Goal: Find specific page/section: Find specific page/section

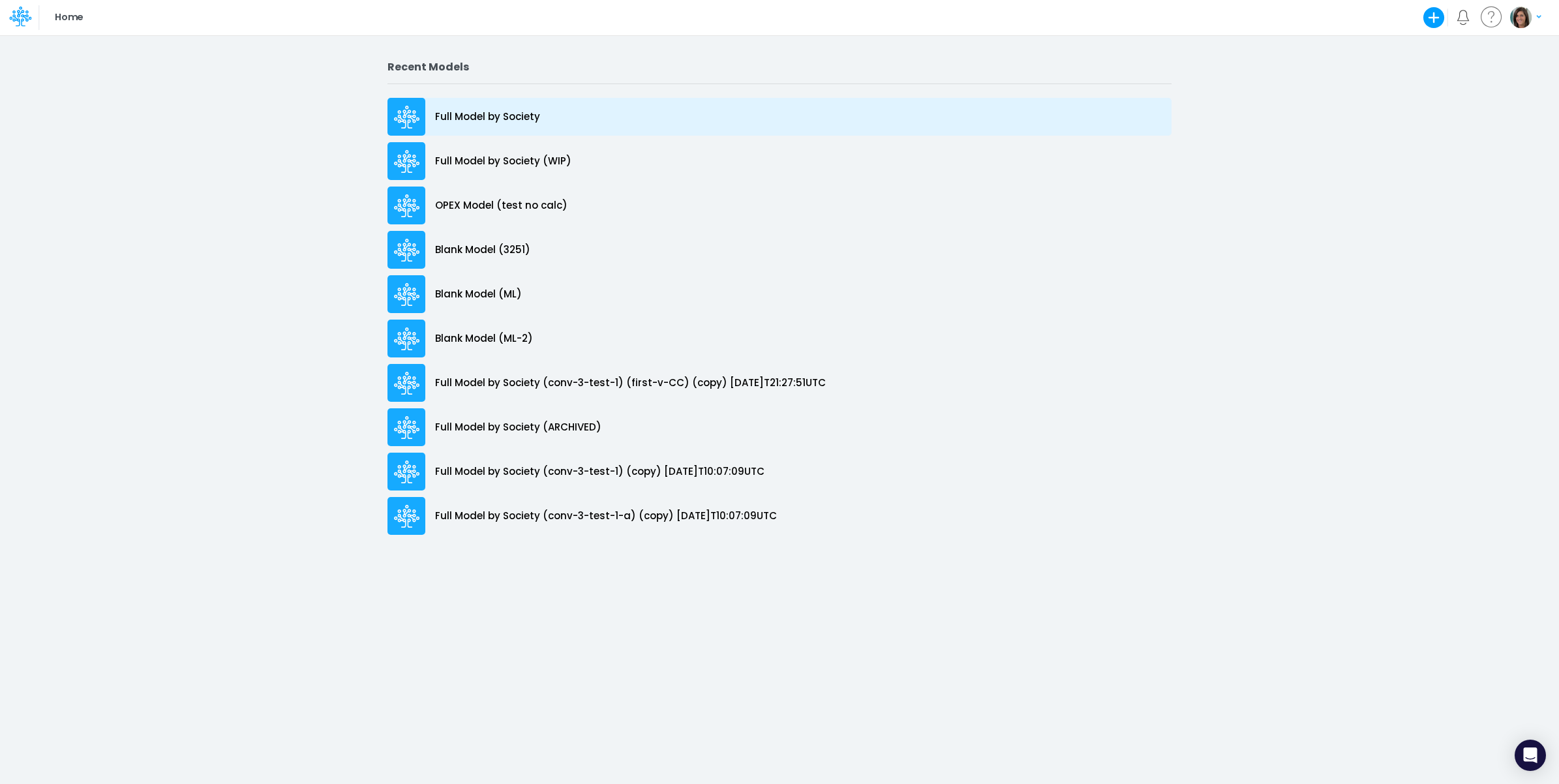
click at [556, 118] on div "Full Model by Society" at bounding box center [780, 116] width 784 height 38
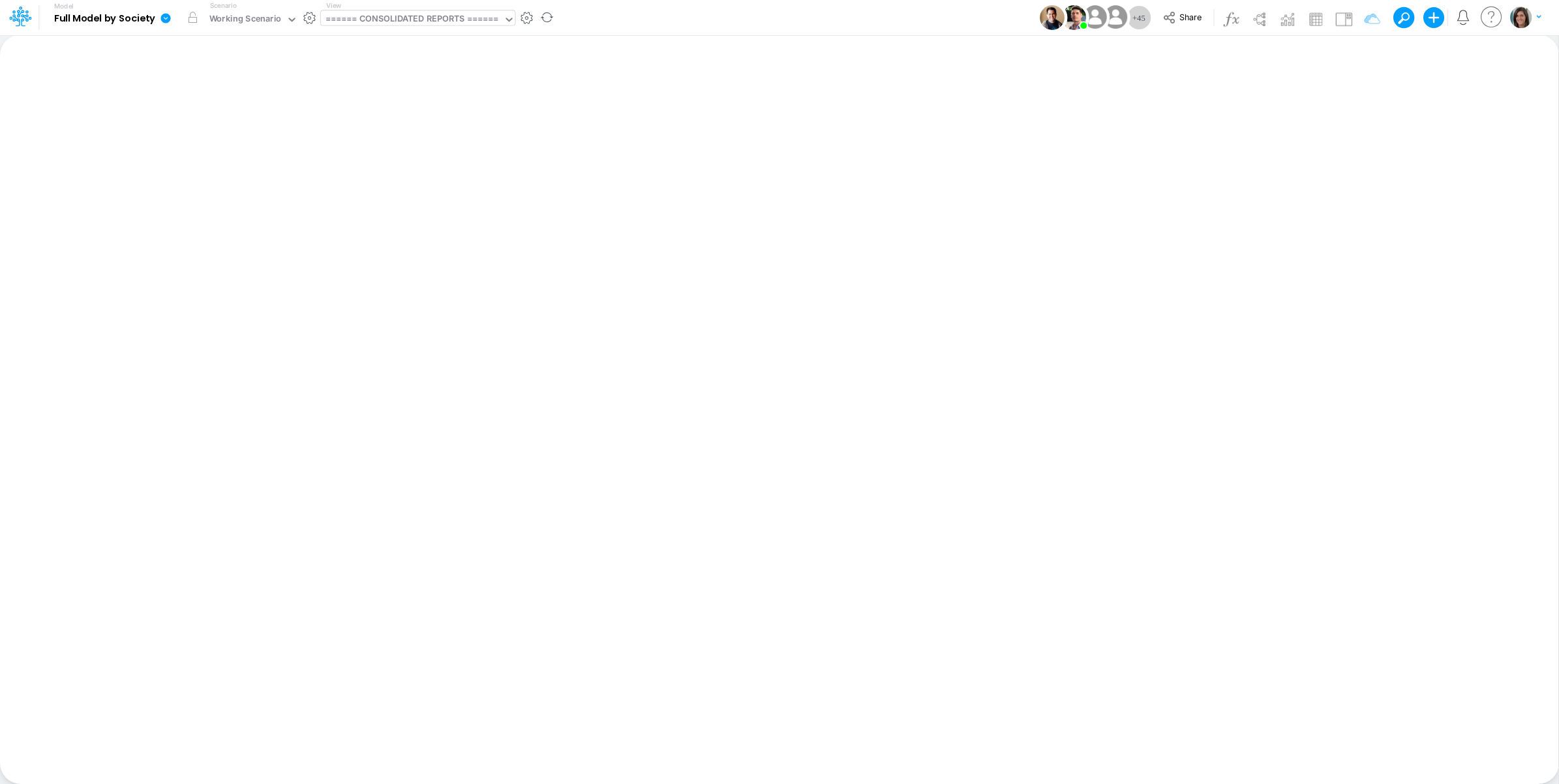
click at [385, 13] on div "====== CONSOLIDATED REPORTS ======" at bounding box center [412, 20] width 173 height 15
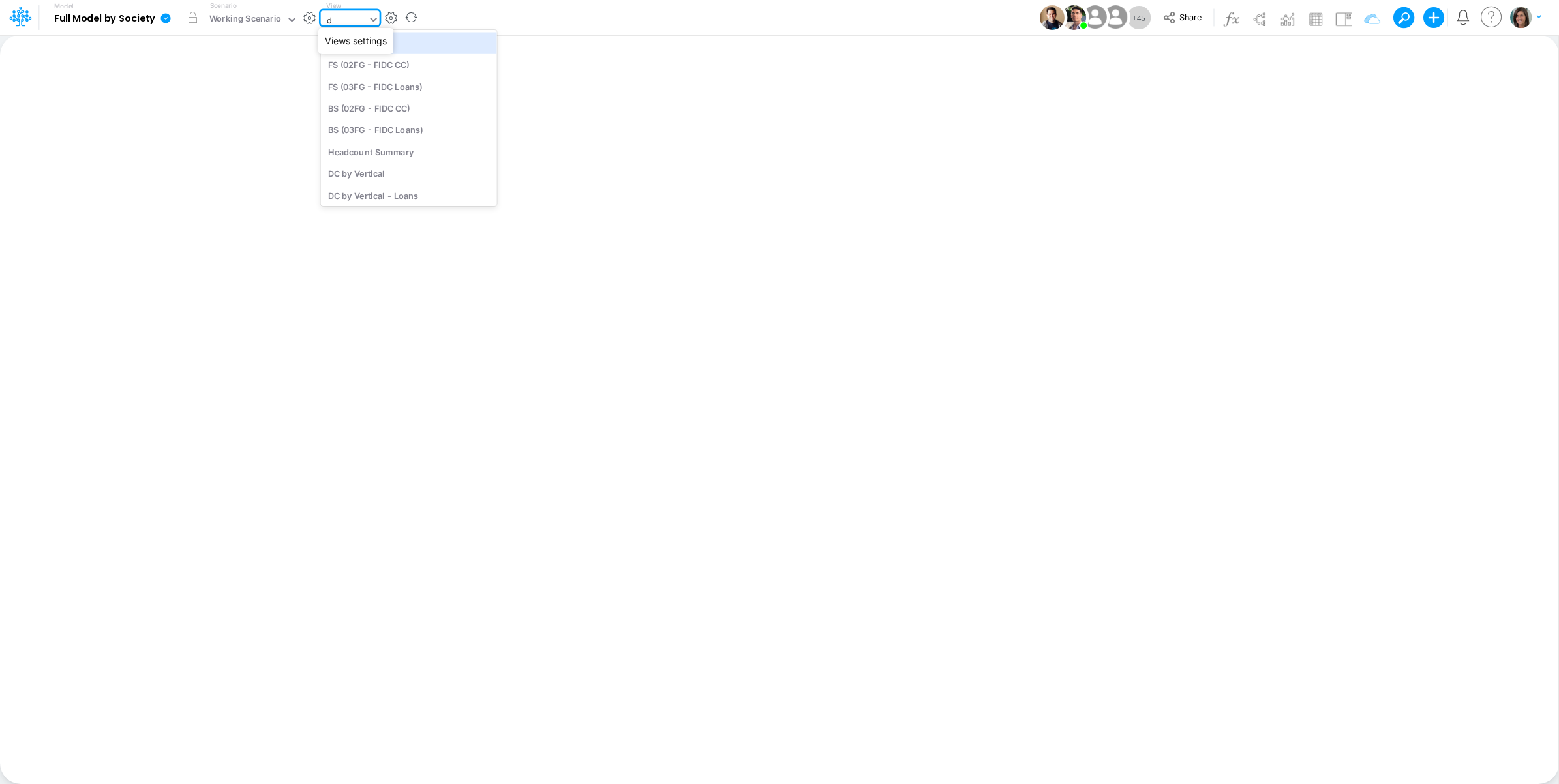
type input "dc"
click at [390, 173] on div "DC by Vertical" at bounding box center [409, 173] width 176 height 21
type input "DC by Vertical"
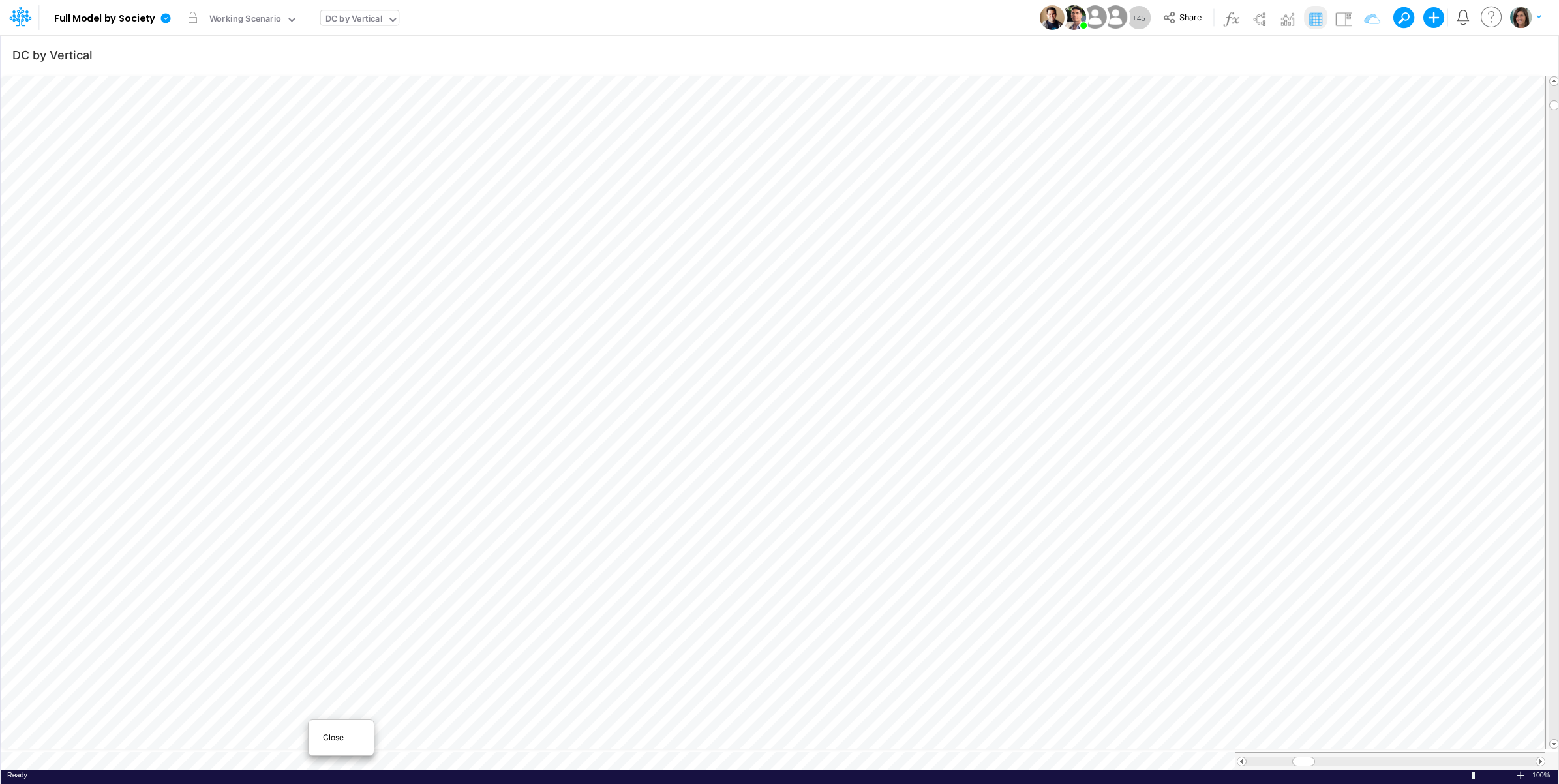
click at [334, 734] on span "Close" at bounding box center [341, 738] width 36 height 12
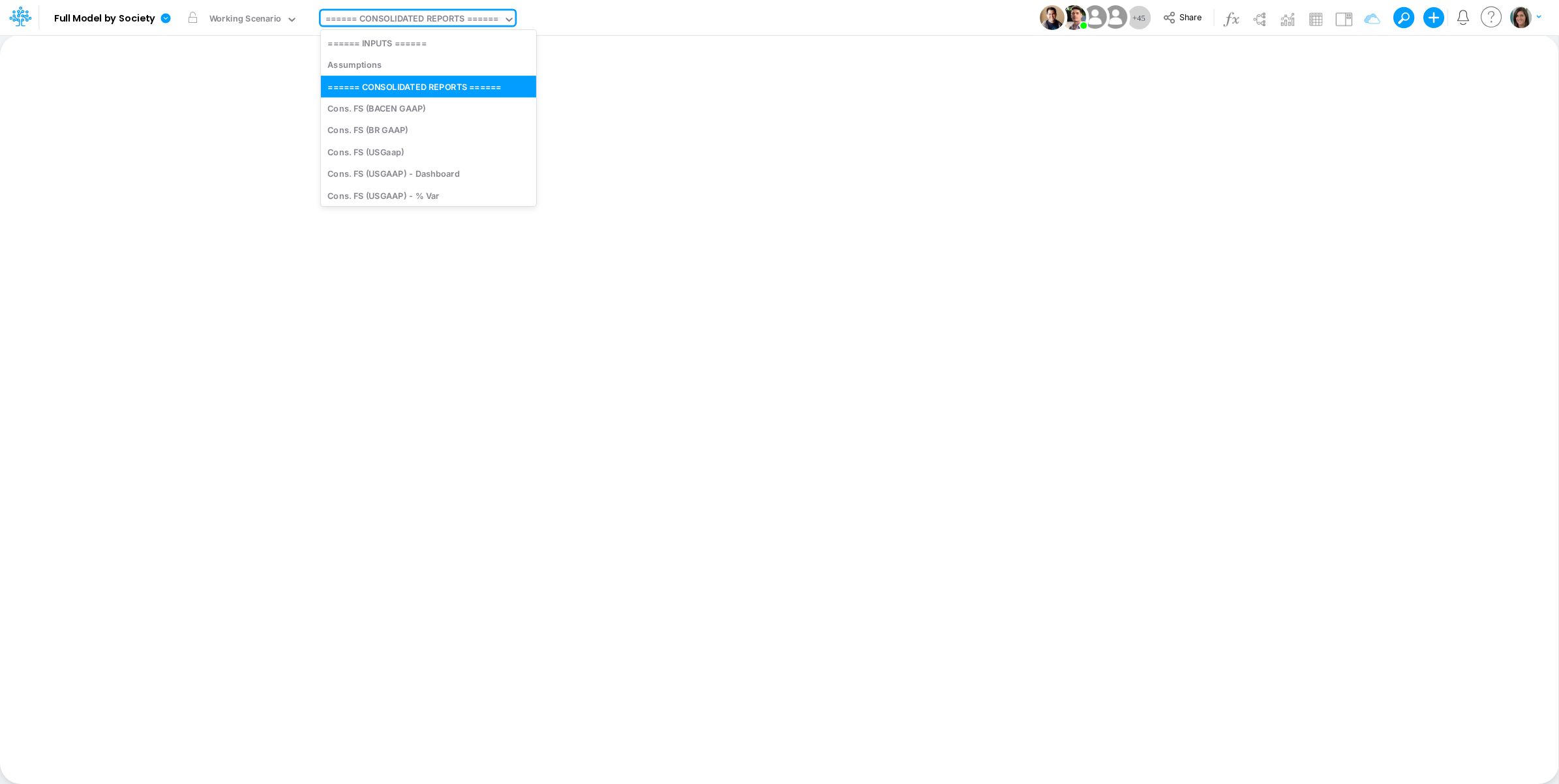
click at [412, 17] on div "====== CONSOLIDATED REPORTS ======" at bounding box center [412, 20] width 173 height 15
click at [417, 150] on div "Cons. FS (USGaap)" at bounding box center [428, 151] width 215 height 21
type input "Consolidated FS - USGAAP"
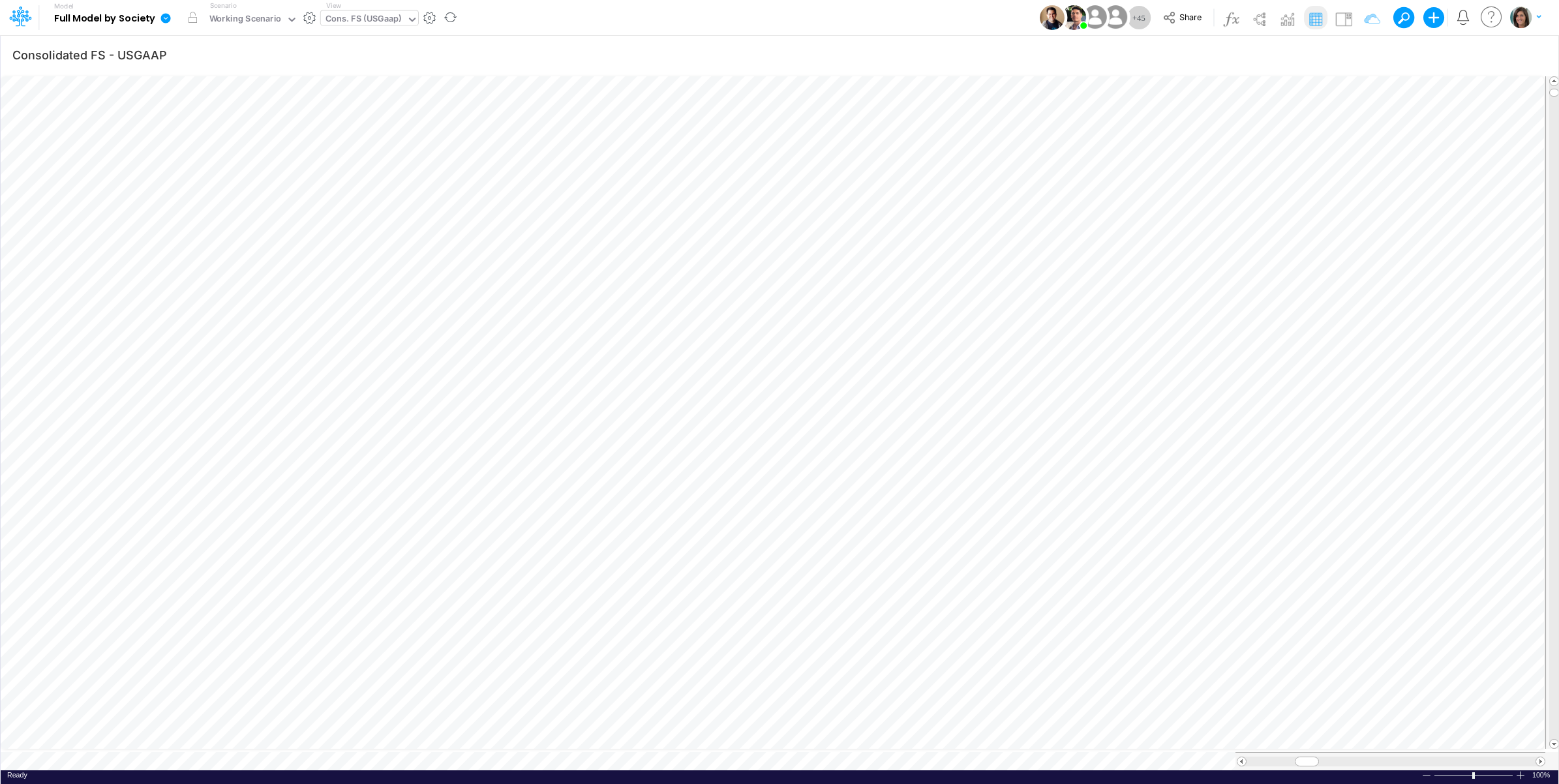
click at [383, 18] on div "Cons. FS (USGaap)" at bounding box center [363, 20] width 76 height 15
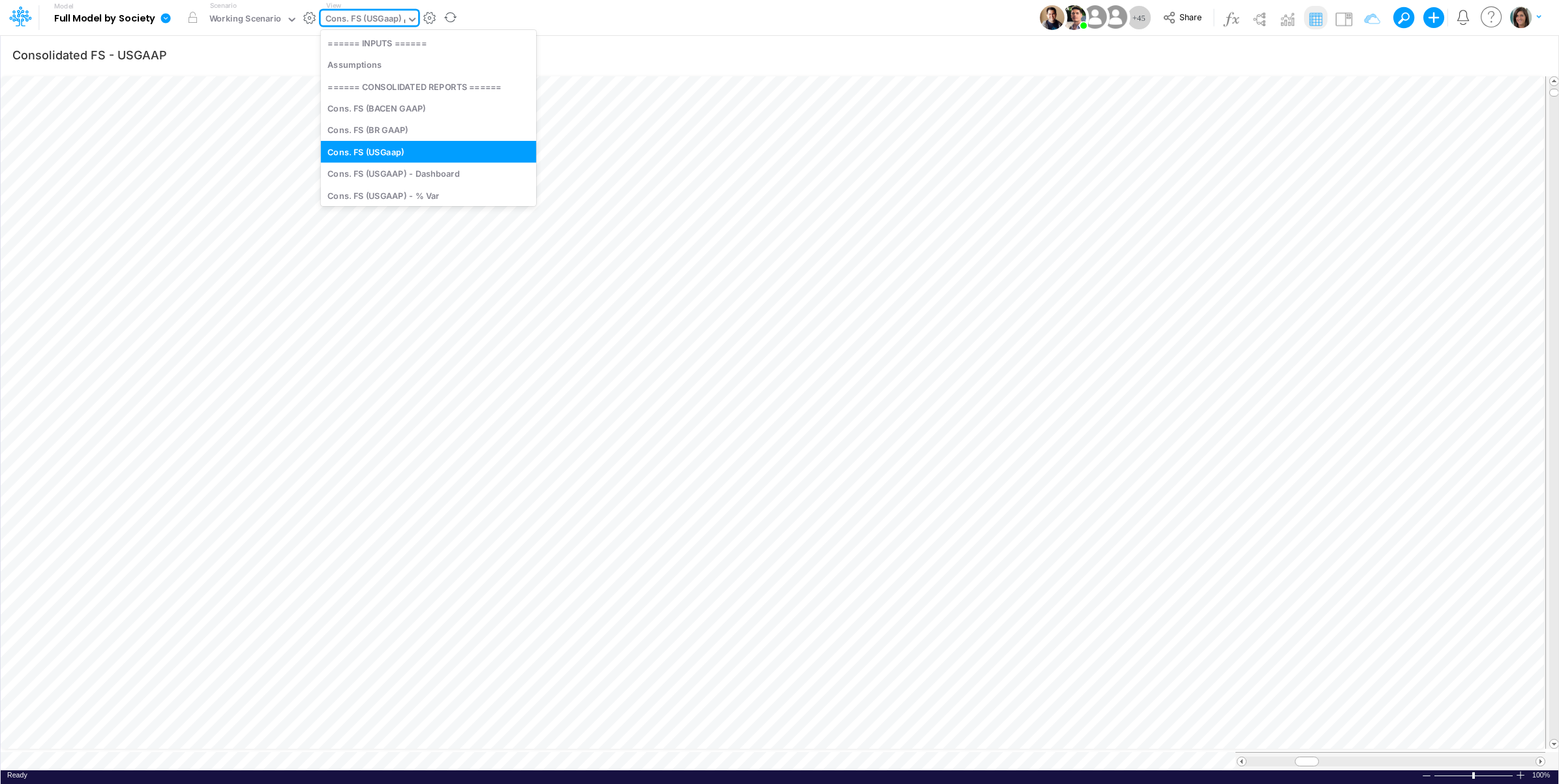
type input "dc"
click at [405, 178] on div "DC by Vertical" at bounding box center [409, 173] width 176 height 21
type input "DC by Vertical"
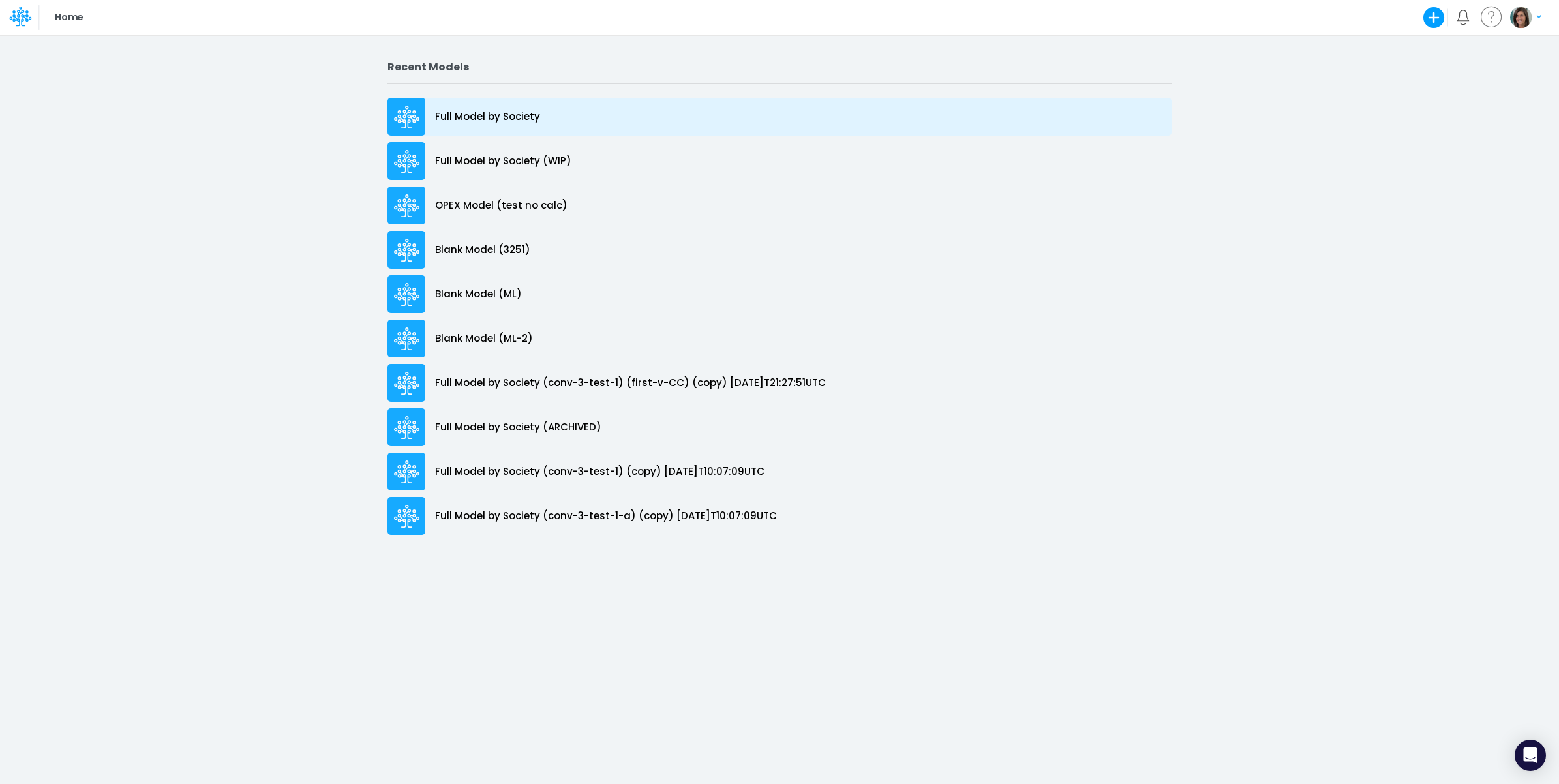
click at [508, 115] on p "Full Model by Society" at bounding box center [487, 116] width 105 height 15
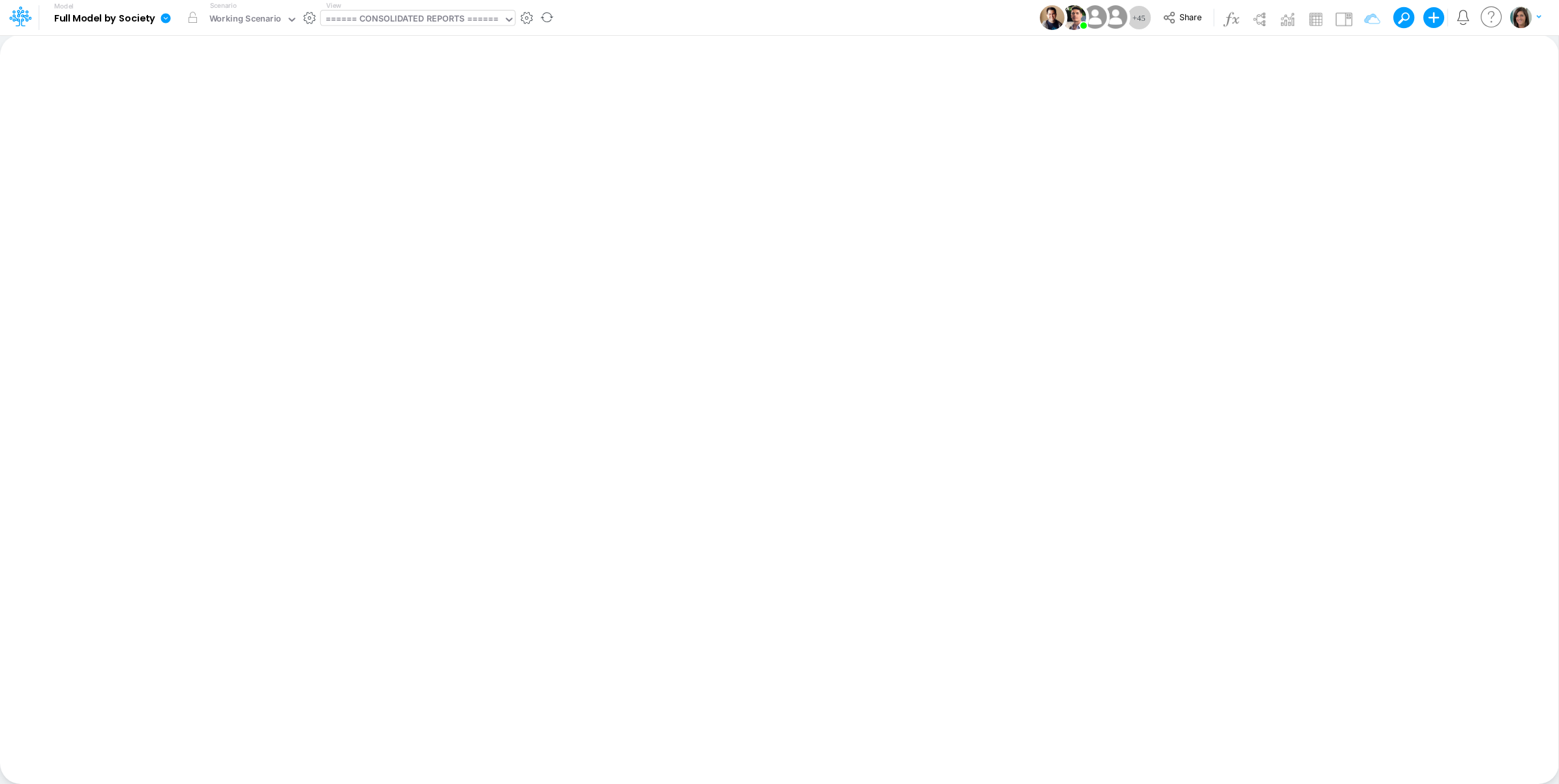
click at [426, 20] on div "====== CONSOLIDATED REPORTS ======" at bounding box center [412, 20] width 173 height 15
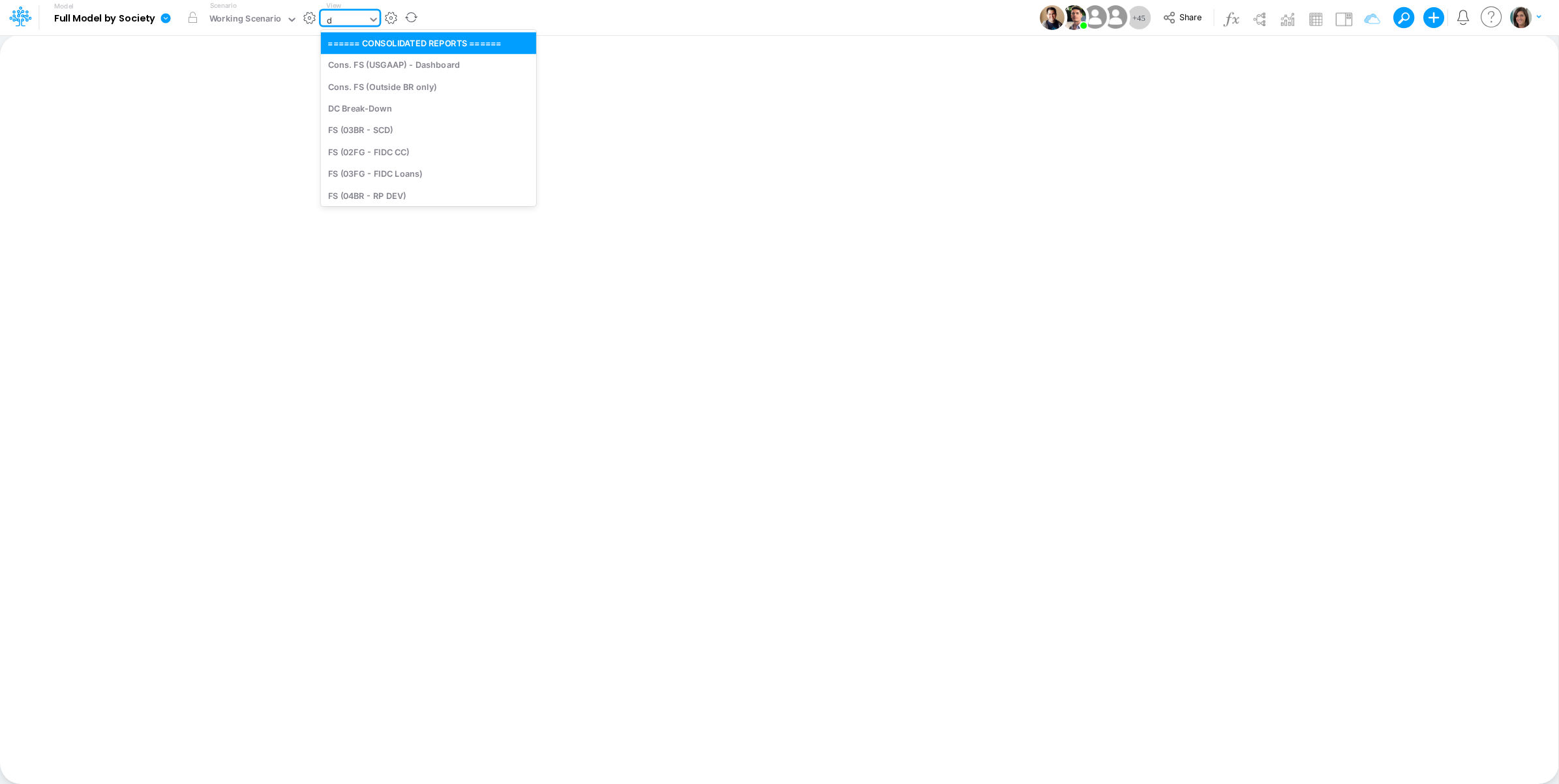
type input "dc"
click at [402, 166] on div "DC by Vertical" at bounding box center [409, 173] width 176 height 21
type input "DC by Vertical"
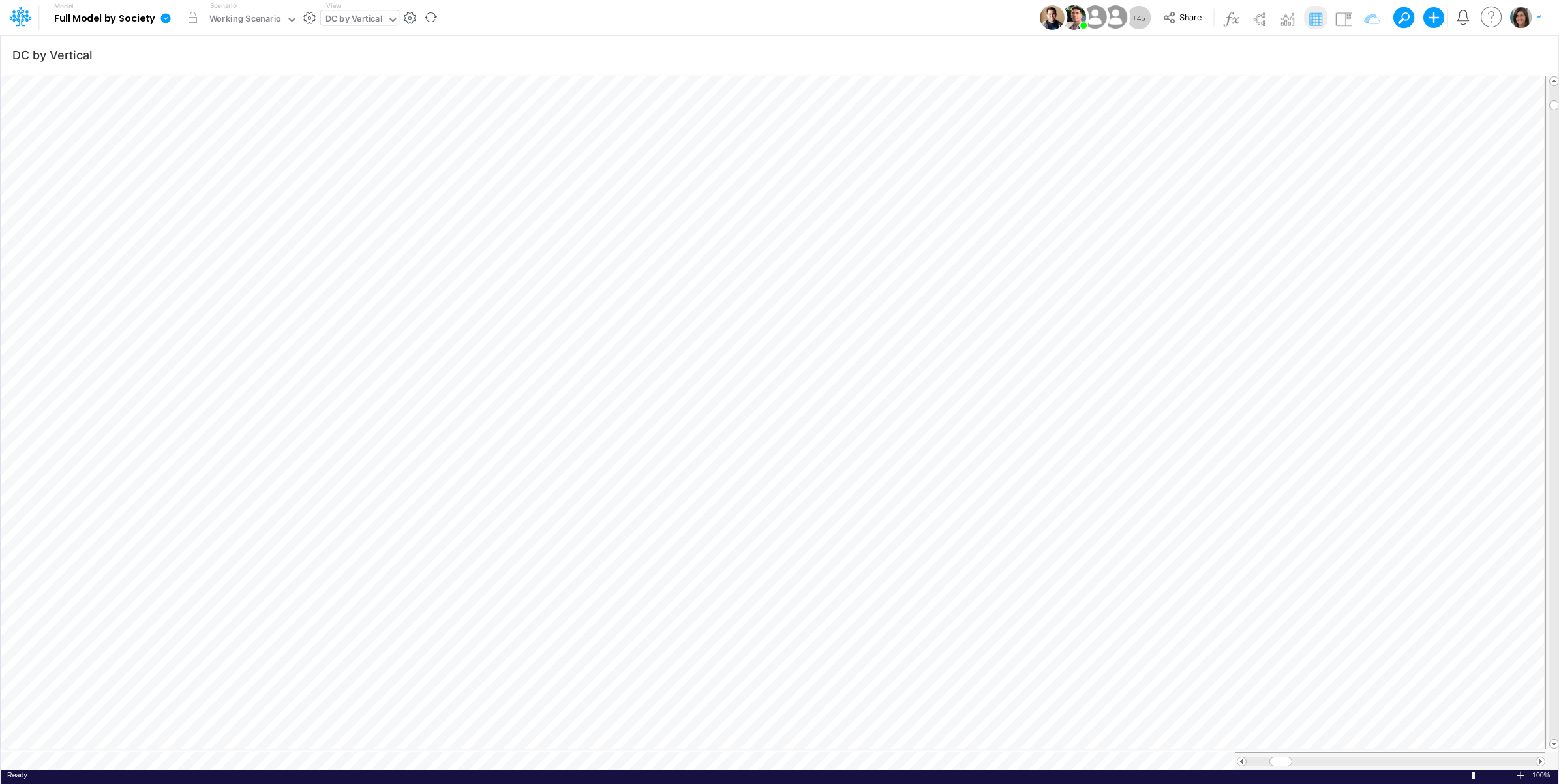
drag, startPoint x: 508, startPoint y: 20, endPoint x: 470, endPoint y: 17, distance: 38.1
click at [508, 20] on div "Model Full Model by Society Edit model settings Duplicate Import QuickBooks Qui…" at bounding box center [780, 17] width 1403 height 35
